Goal: Check status: Check status

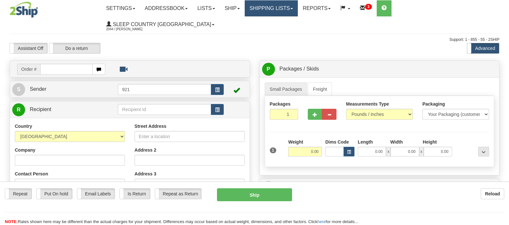
click at [287, 7] on link "Shipping lists" at bounding box center [271, 8] width 53 height 16
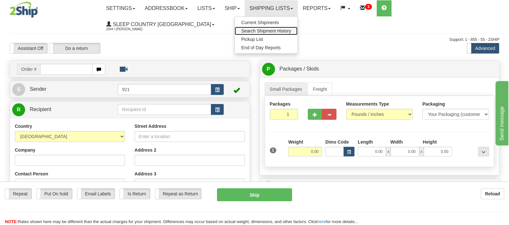
click at [291, 29] on span "Search Shipment History" at bounding box center [266, 30] width 50 height 5
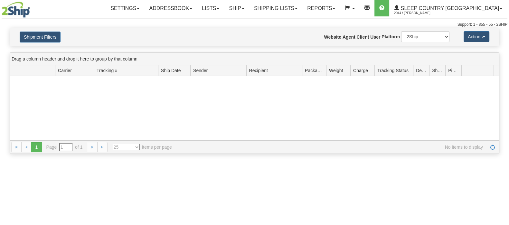
type input "From 08/22/2025 To 08/23/2025"
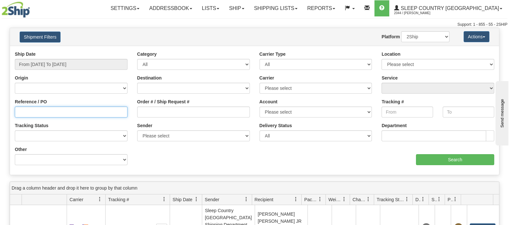
click at [40, 113] on input "Reference / PO" at bounding box center [71, 112] width 113 height 11
paste input "9000I012024"
type input "9000I012024"
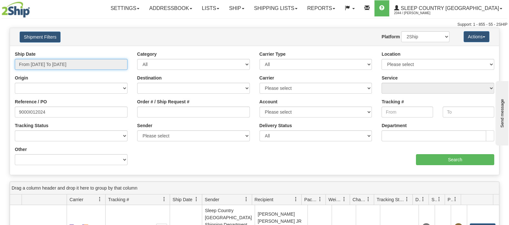
click at [61, 62] on input "From 08/22/2025 To 08/23/2025" at bounding box center [71, 64] width 113 height 11
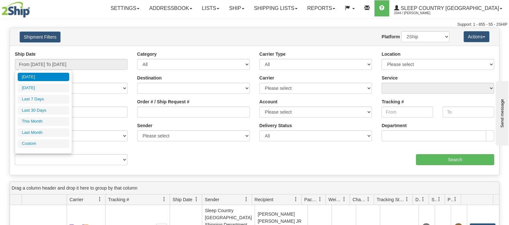
click at [45, 108] on li "Last 30 Days" at bounding box center [43, 110] width 51 height 9
type input "From 07/25/2025 To 08/23/2025"
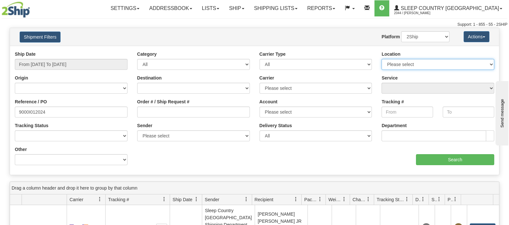
click at [486, 64] on select "Please select Old Toronto DC 921 922 93 94 97 390 915 916 98 902 95 96 90 91 92…" at bounding box center [437, 64] width 113 height 11
select select "6710"
click at [381, 59] on select "Please select Old Toronto DC 921 922 93 94 97 390 915 916 98 902 95 96 90 91 92…" at bounding box center [437, 64] width 113 height 11
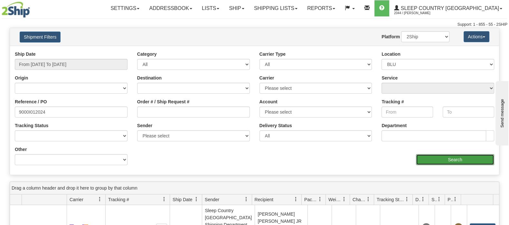
click at [444, 158] on input "Search" at bounding box center [455, 159] width 78 height 11
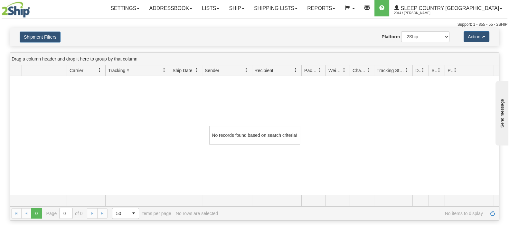
click at [88, 10] on div "Toggle navigation Settings Shipping Preferences Fields Preferences New Recipien…" at bounding box center [296, 8] width 421 height 17
